Goal: Check status: Check status

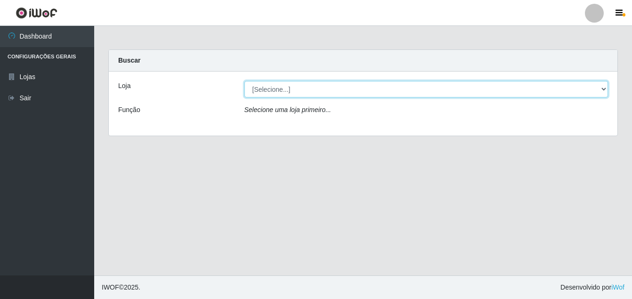
click at [297, 92] on select "[Selecione...] Ajubá Mercado" at bounding box center [427, 89] width 364 height 16
select select "402"
click at [245, 81] on select "[Selecione...] Ajubá Mercado" at bounding box center [427, 89] width 364 height 16
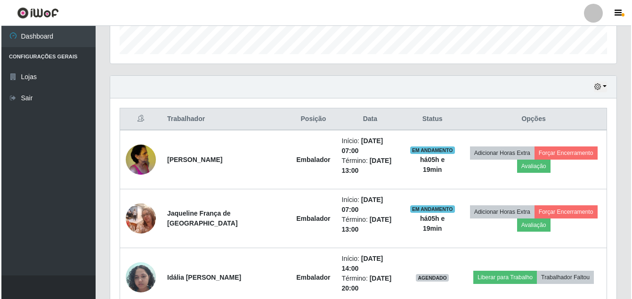
scroll to position [330, 0]
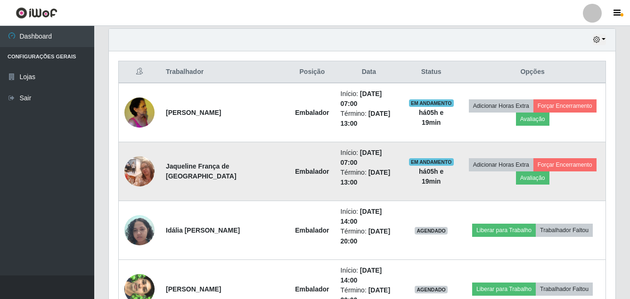
click at [135, 157] on img at bounding box center [139, 171] width 30 height 40
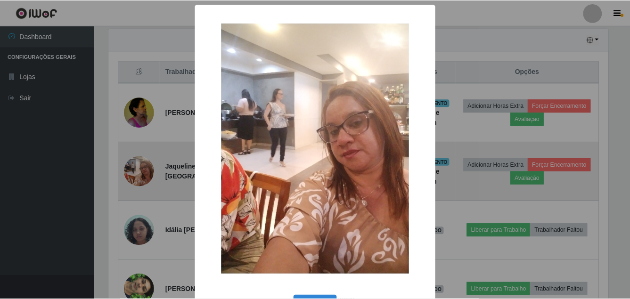
scroll to position [196, 502]
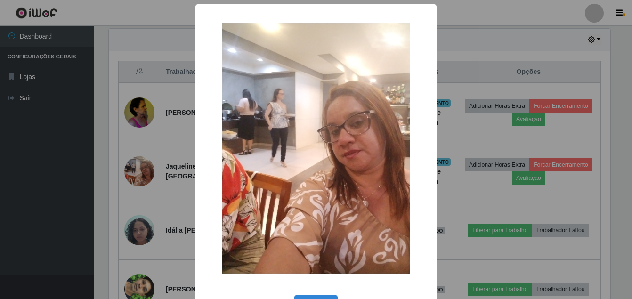
click at [68, 138] on div "× OK Cancel" at bounding box center [316, 149] width 632 height 299
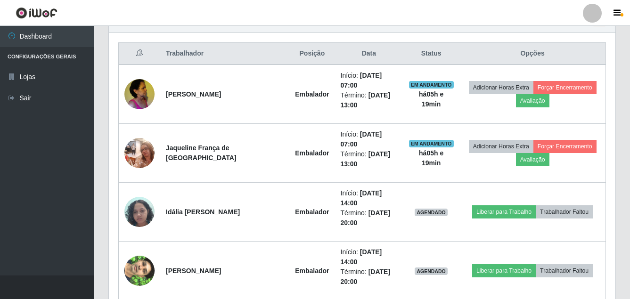
scroll to position [355, 0]
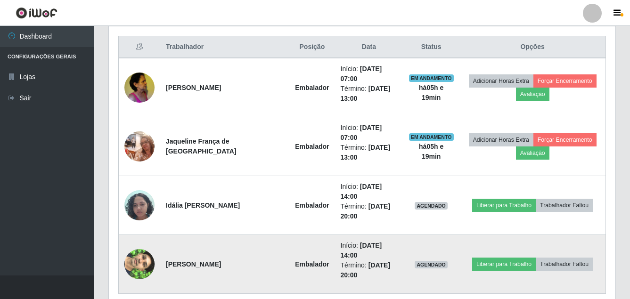
click at [120, 235] on td at bounding box center [140, 264] width 42 height 59
click at [143, 238] on img at bounding box center [139, 265] width 30 height 54
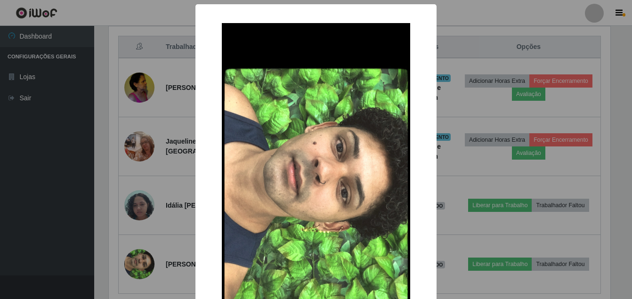
click at [32, 211] on div "× OK Cancel" at bounding box center [316, 149] width 632 height 299
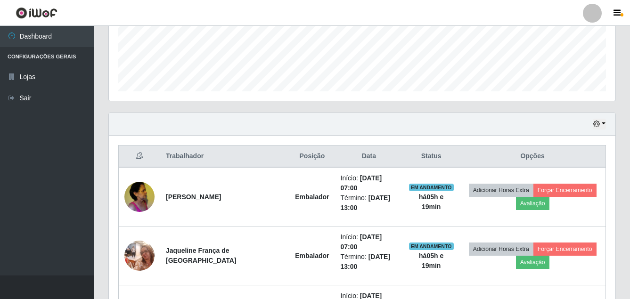
scroll to position [213, 0]
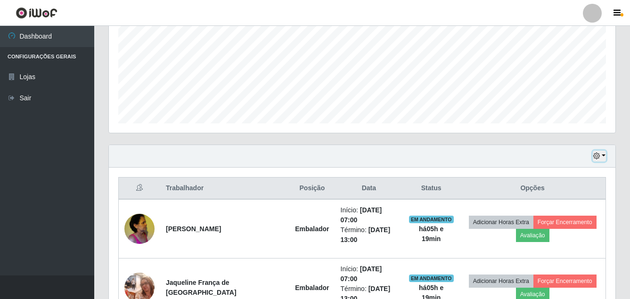
click at [599, 155] on icon "button" at bounding box center [596, 156] width 7 height 7
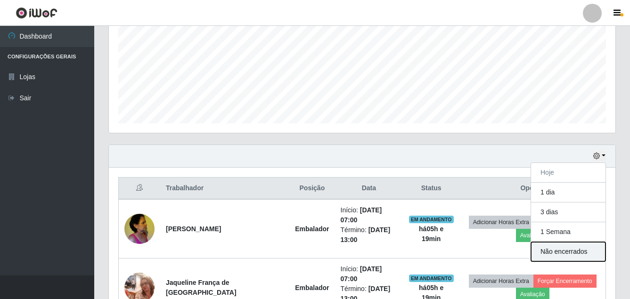
click at [574, 254] on button "Não encerrados" at bounding box center [568, 251] width 74 height 19
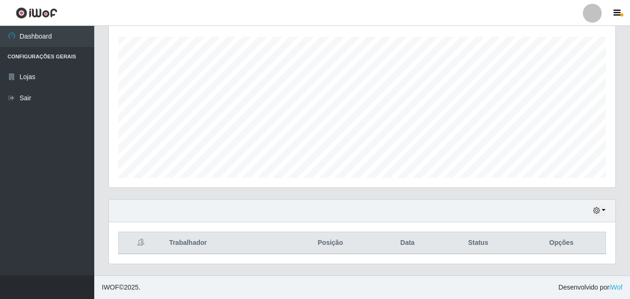
scroll to position [159, 0]
